Goal: Task Accomplishment & Management: Use online tool/utility

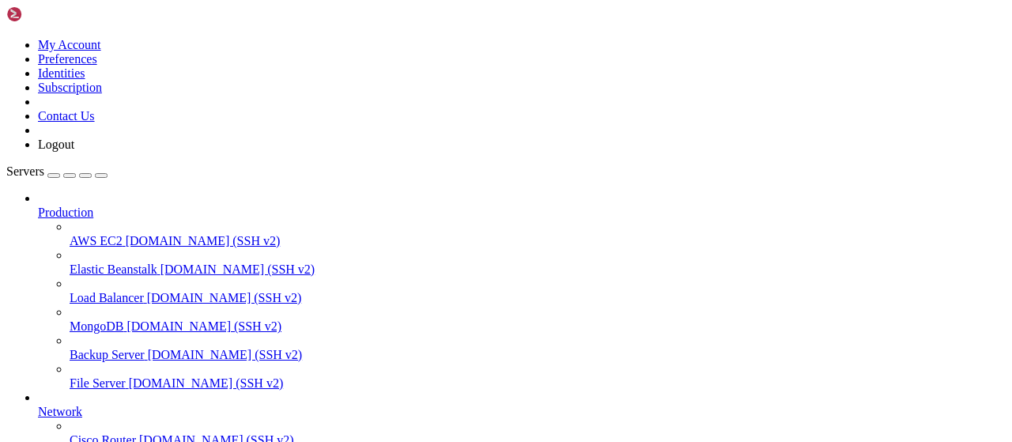
scroll to position [321, 0]
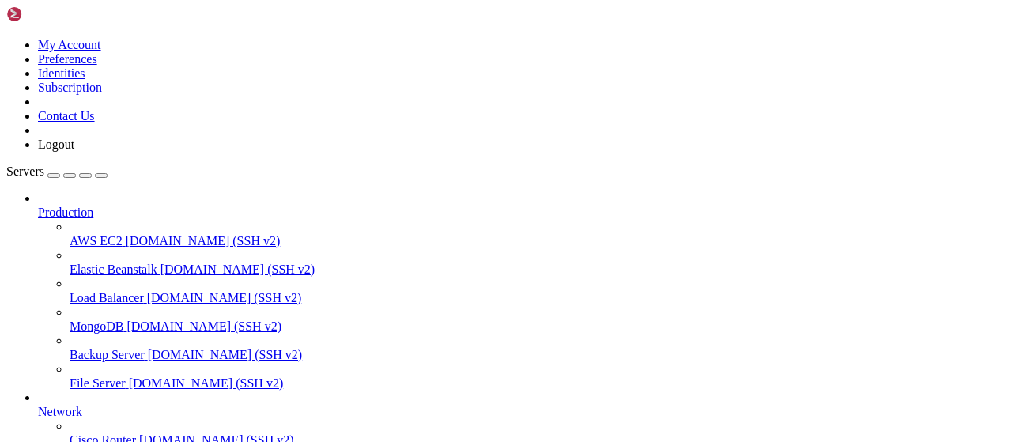
type input "/root/baconScript"
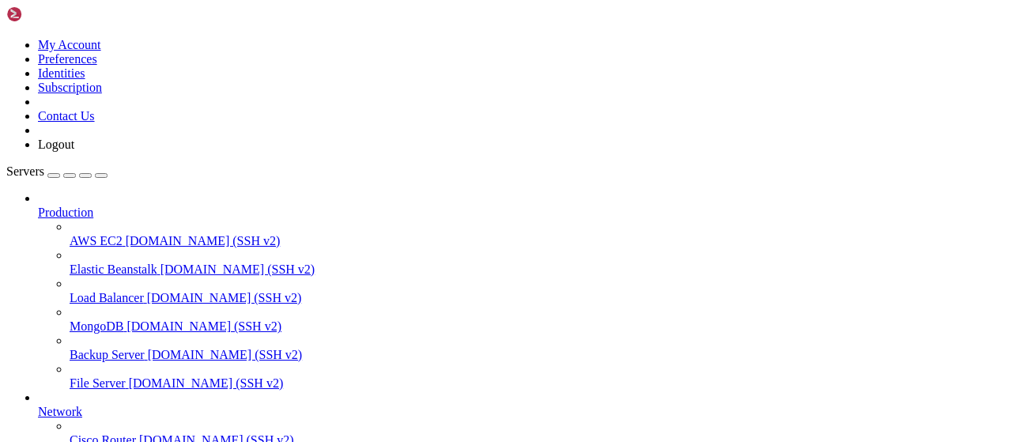
scroll to position [0, 0]
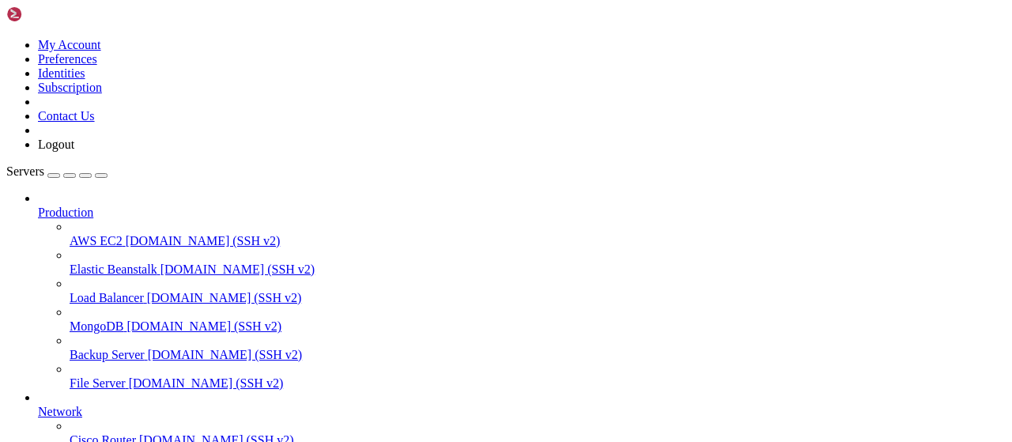
scroll to position [317, 0]
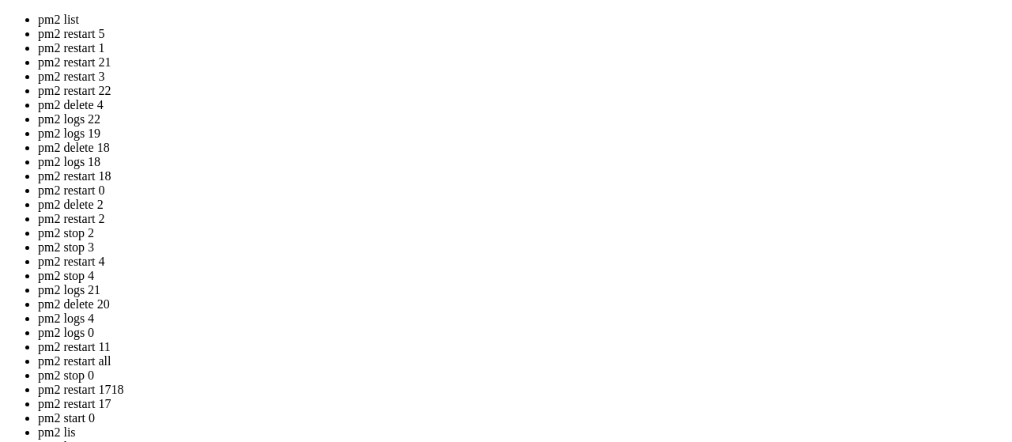
drag, startPoint x: 489, startPoint y: 300, endPoint x: 294, endPoint y: 222, distance: 210.0
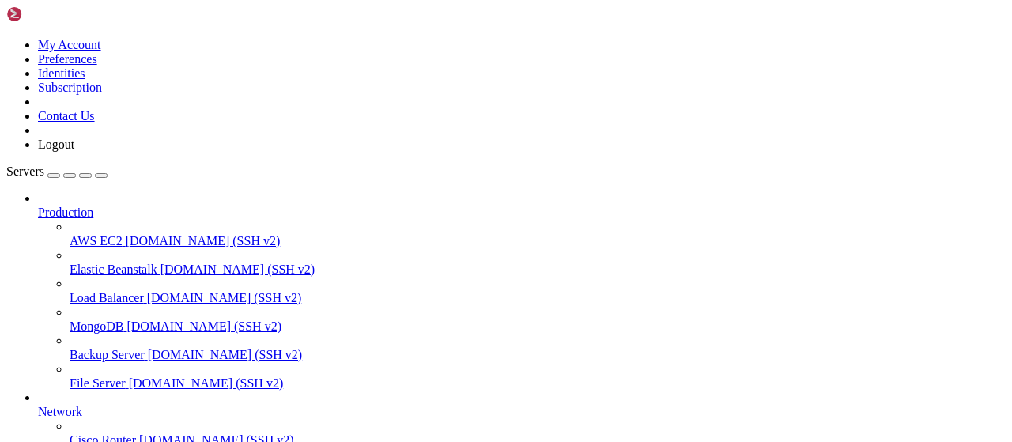
scroll to position [858, 0]
